Goal: Go to known website: Go to known website

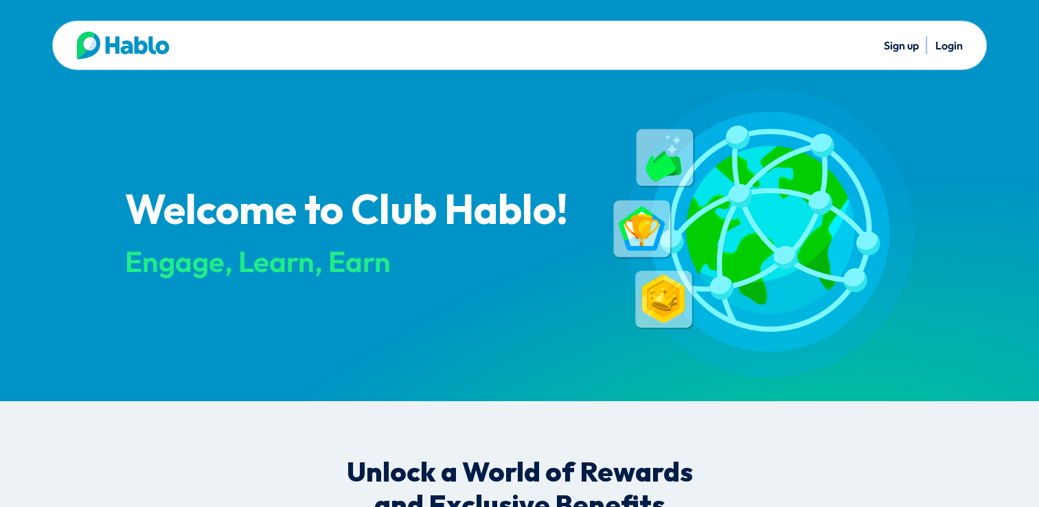
click at [945, 50] on link "Login" at bounding box center [947, 45] width 27 height 14
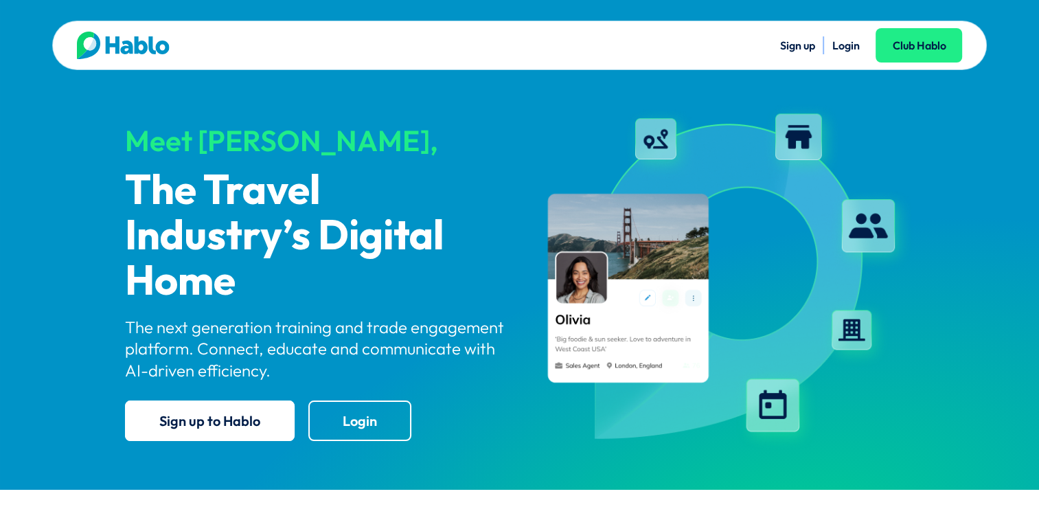
click at [852, 43] on link "Login" at bounding box center [844, 45] width 27 height 14
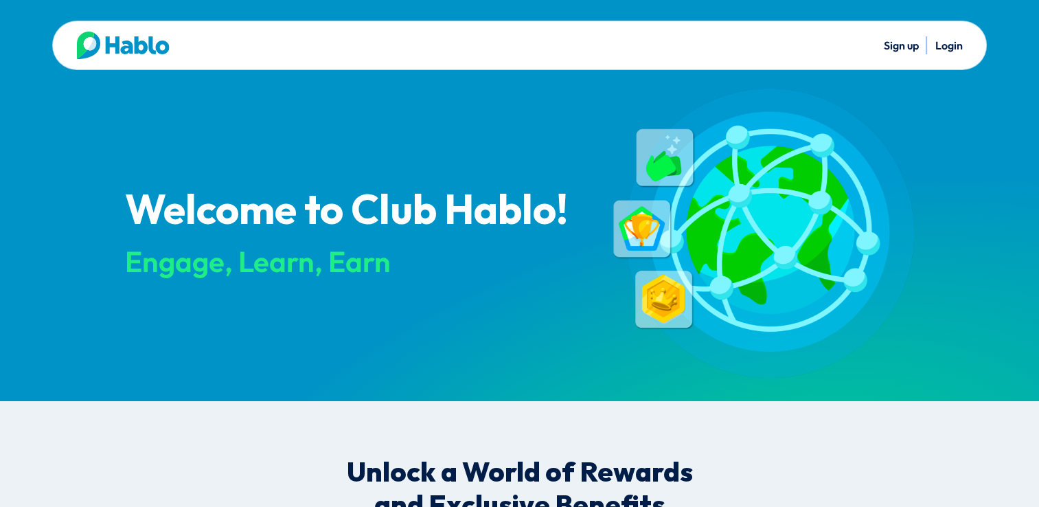
click at [944, 47] on link "Login" at bounding box center [947, 45] width 27 height 14
click at [951, 45] on link "Login" at bounding box center [947, 45] width 27 height 14
